Goal: Information Seeking & Learning: Learn about a topic

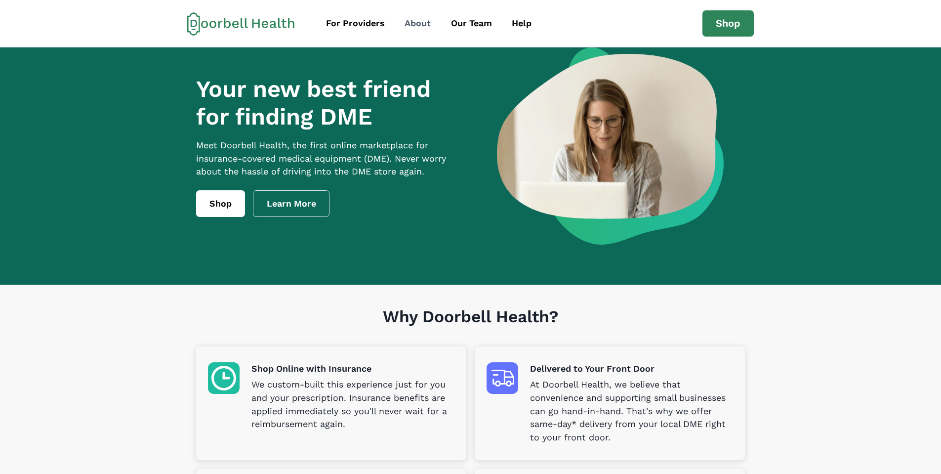
click at [413, 20] on div "About" at bounding box center [418, 23] width 26 height 13
click at [470, 24] on div "Our Team" at bounding box center [471, 23] width 41 height 13
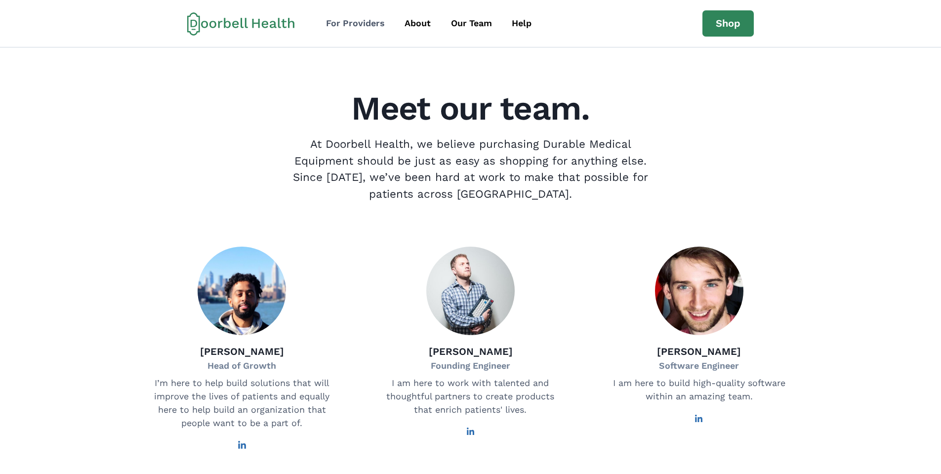
click at [336, 23] on div "For Providers" at bounding box center [355, 23] width 59 height 13
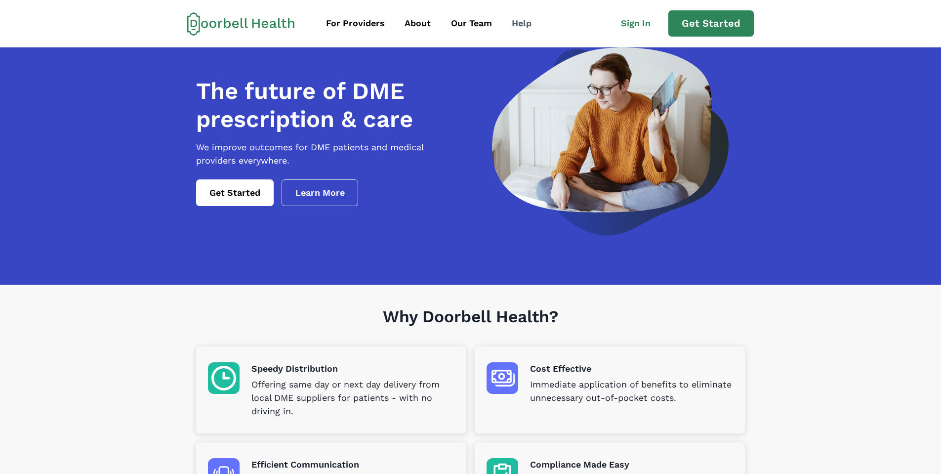
click at [519, 25] on div "Help" at bounding box center [522, 23] width 20 height 13
click at [706, 18] on link "Get Started" at bounding box center [711, 23] width 85 height 27
